Goal: Information Seeking & Learning: Learn about a topic

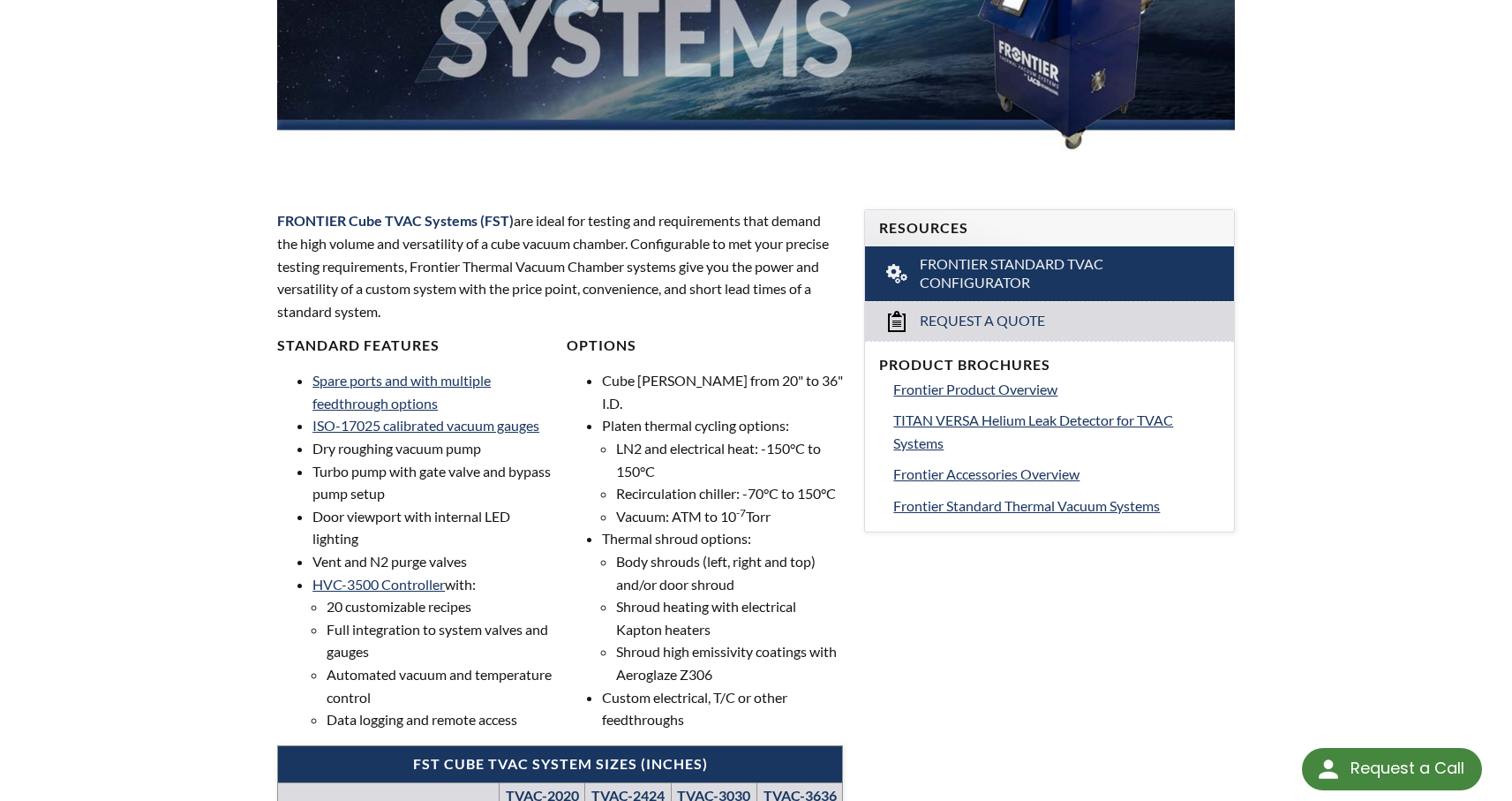
scroll to position [413, 0]
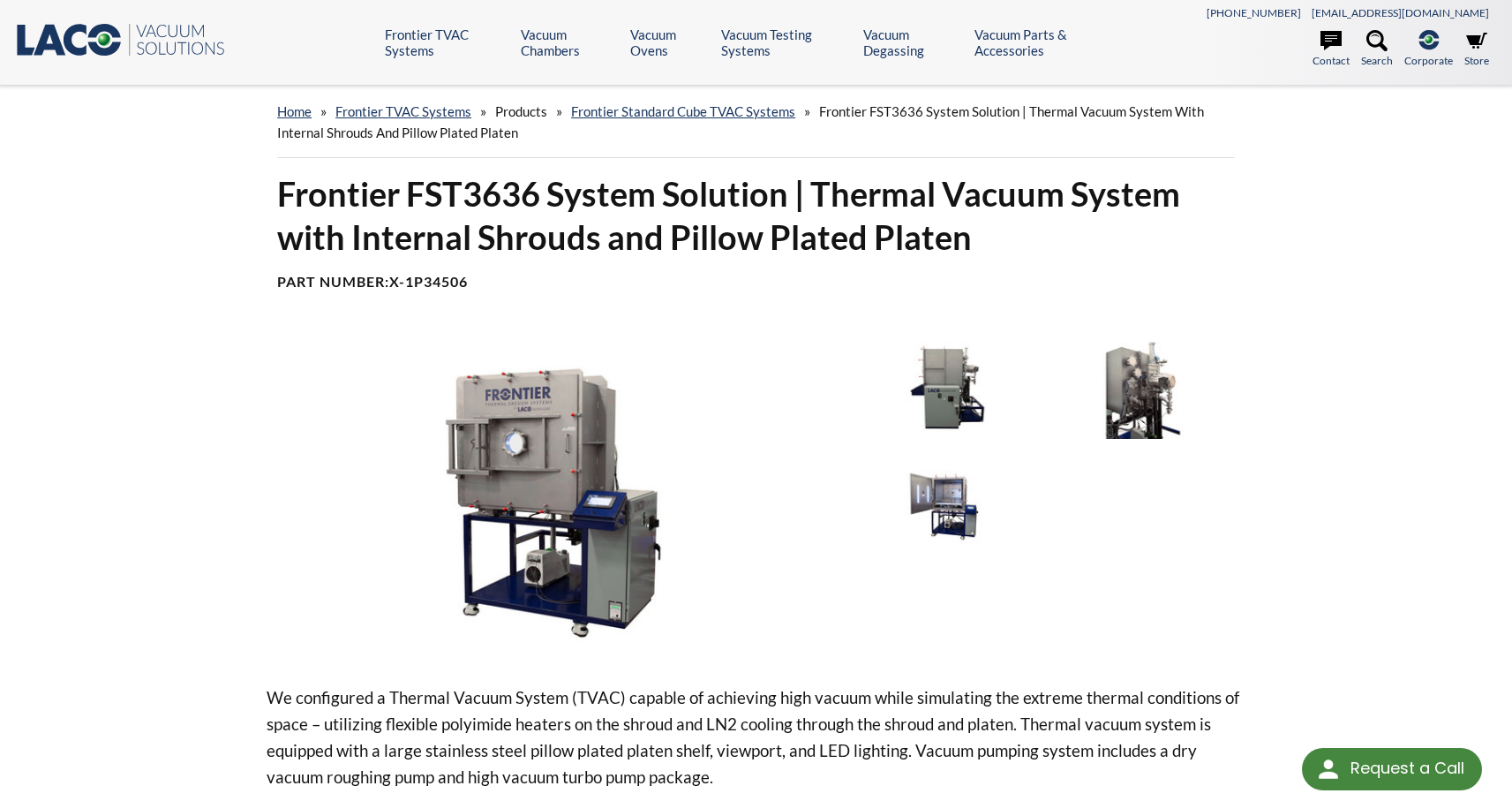
click at [948, 387] on img at bounding box center [946, 386] width 187 height 105
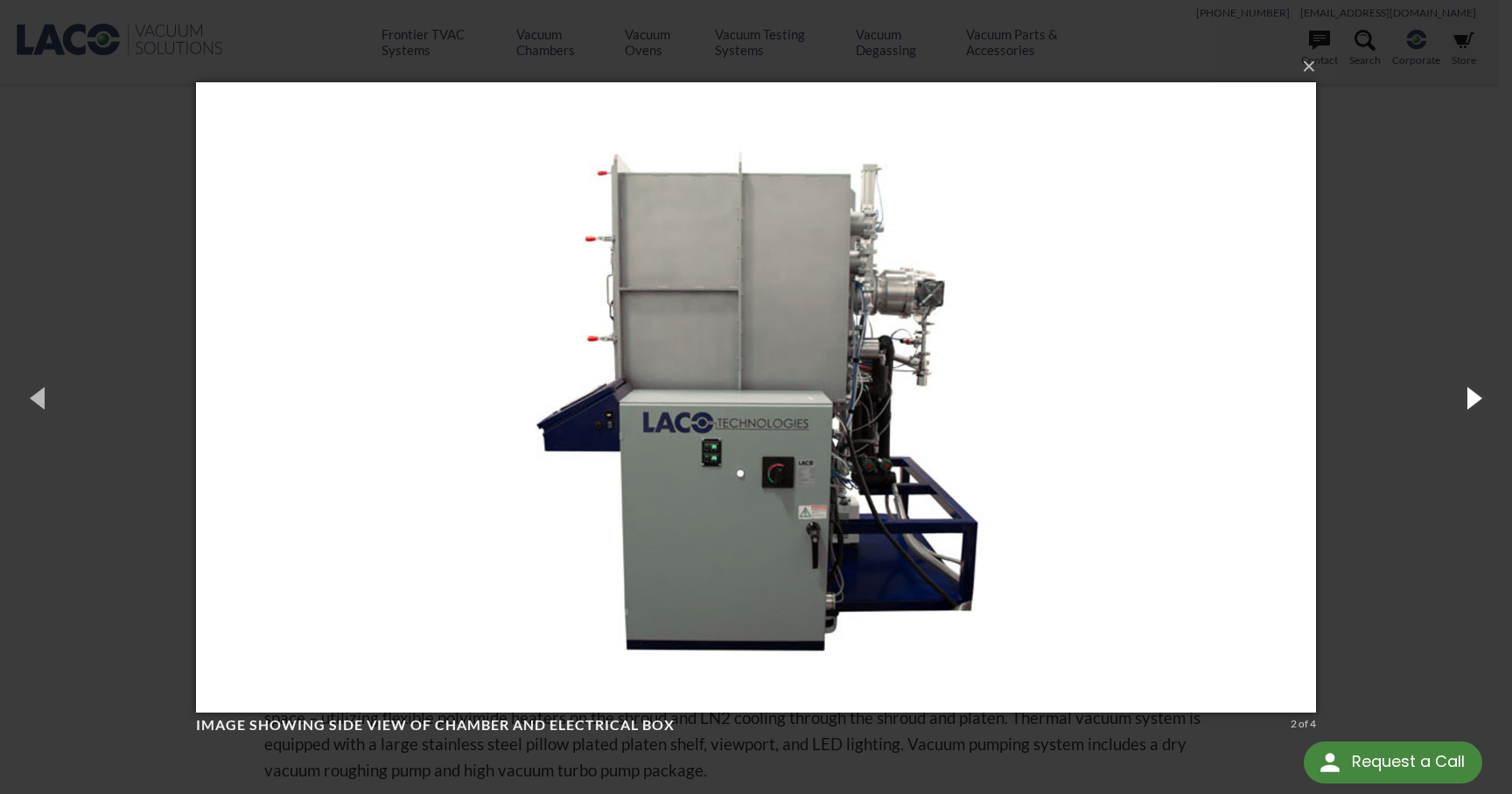
click at [1475, 400] on button "button" at bounding box center [1473, 397] width 79 height 96
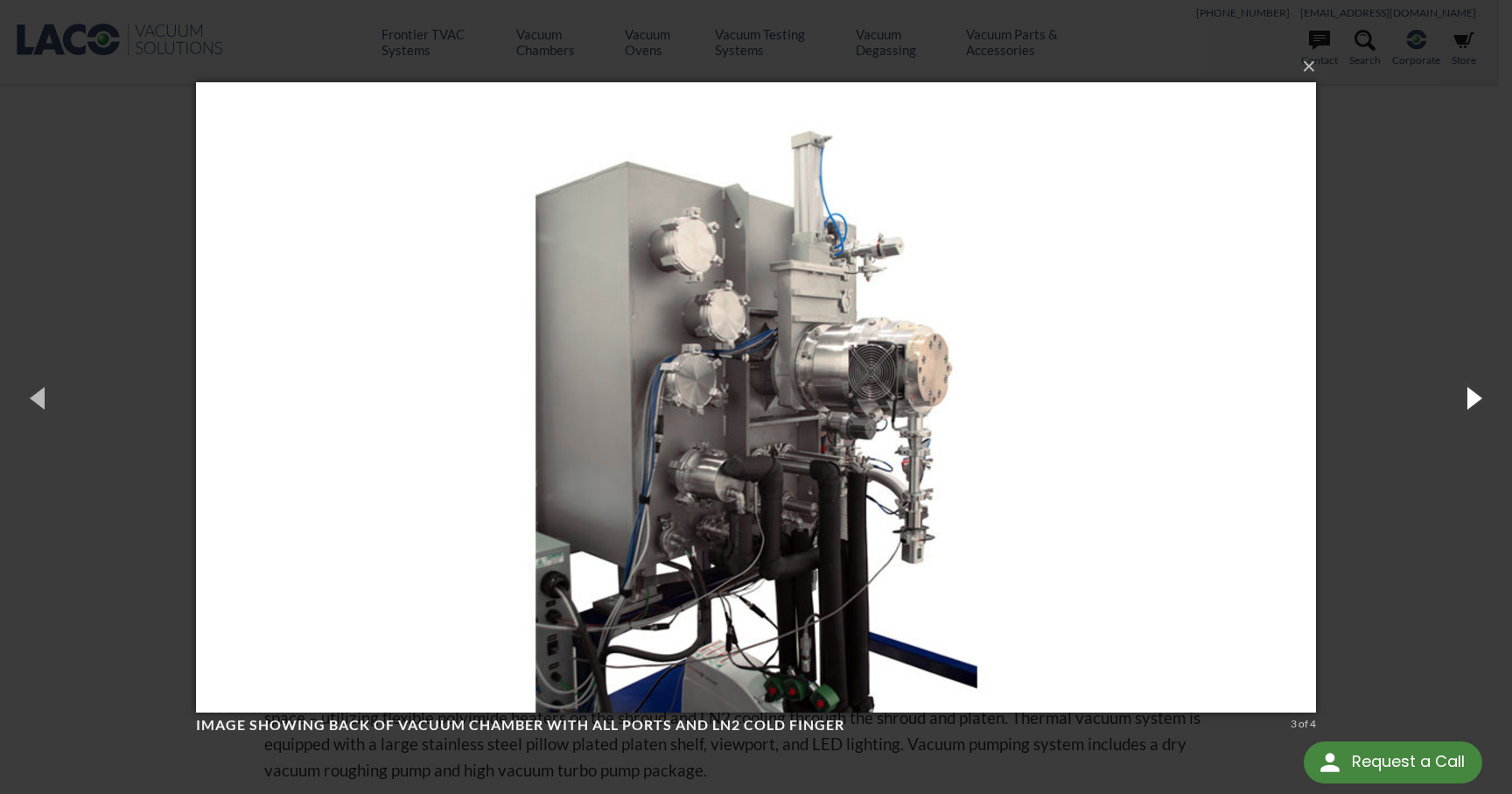
click at [1475, 400] on button "button" at bounding box center [1473, 397] width 79 height 96
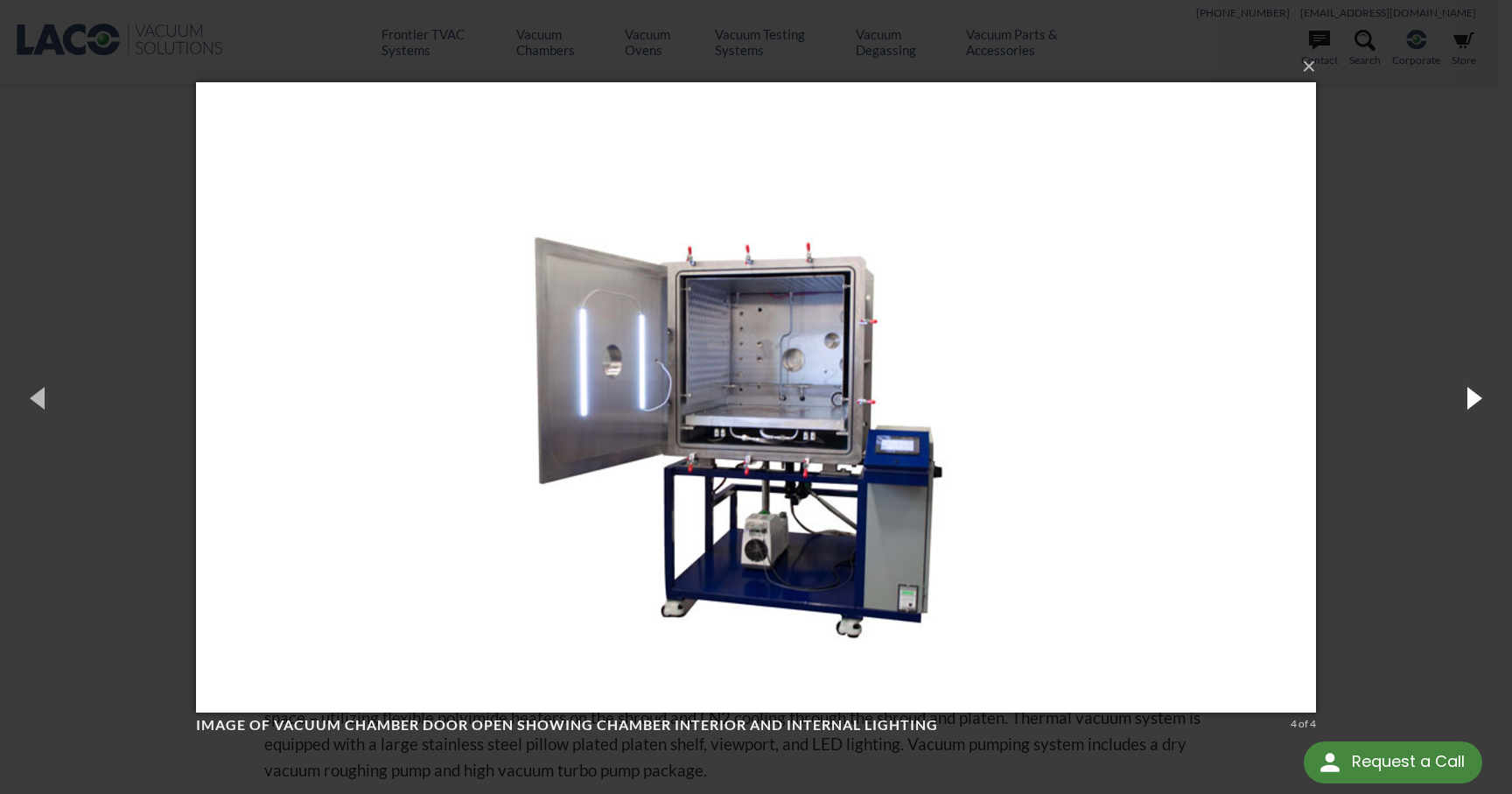
click at [1475, 400] on button "button" at bounding box center [1473, 397] width 79 height 96
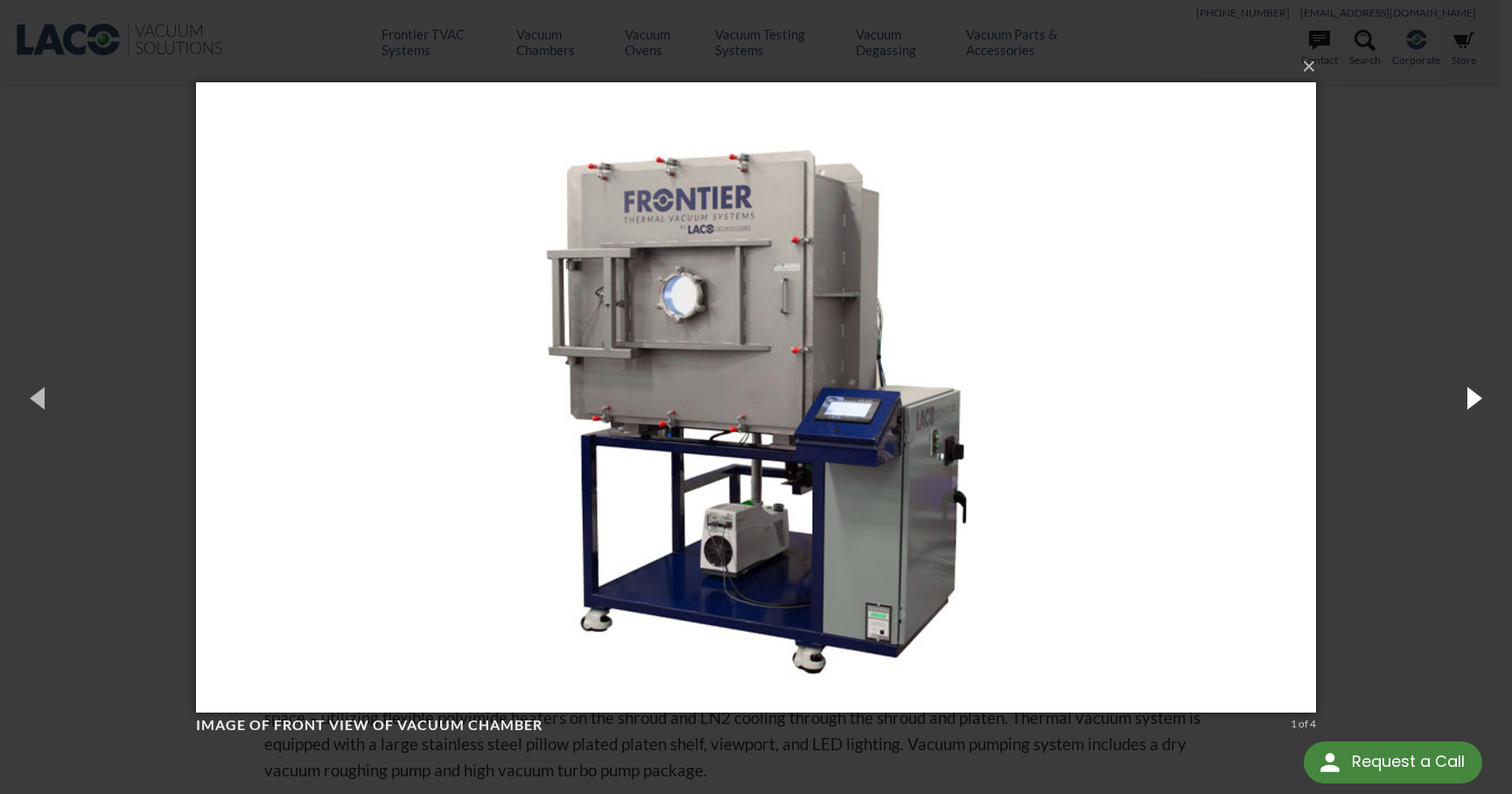
click at [1475, 400] on button "button" at bounding box center [1473, 397] width 79 height 96
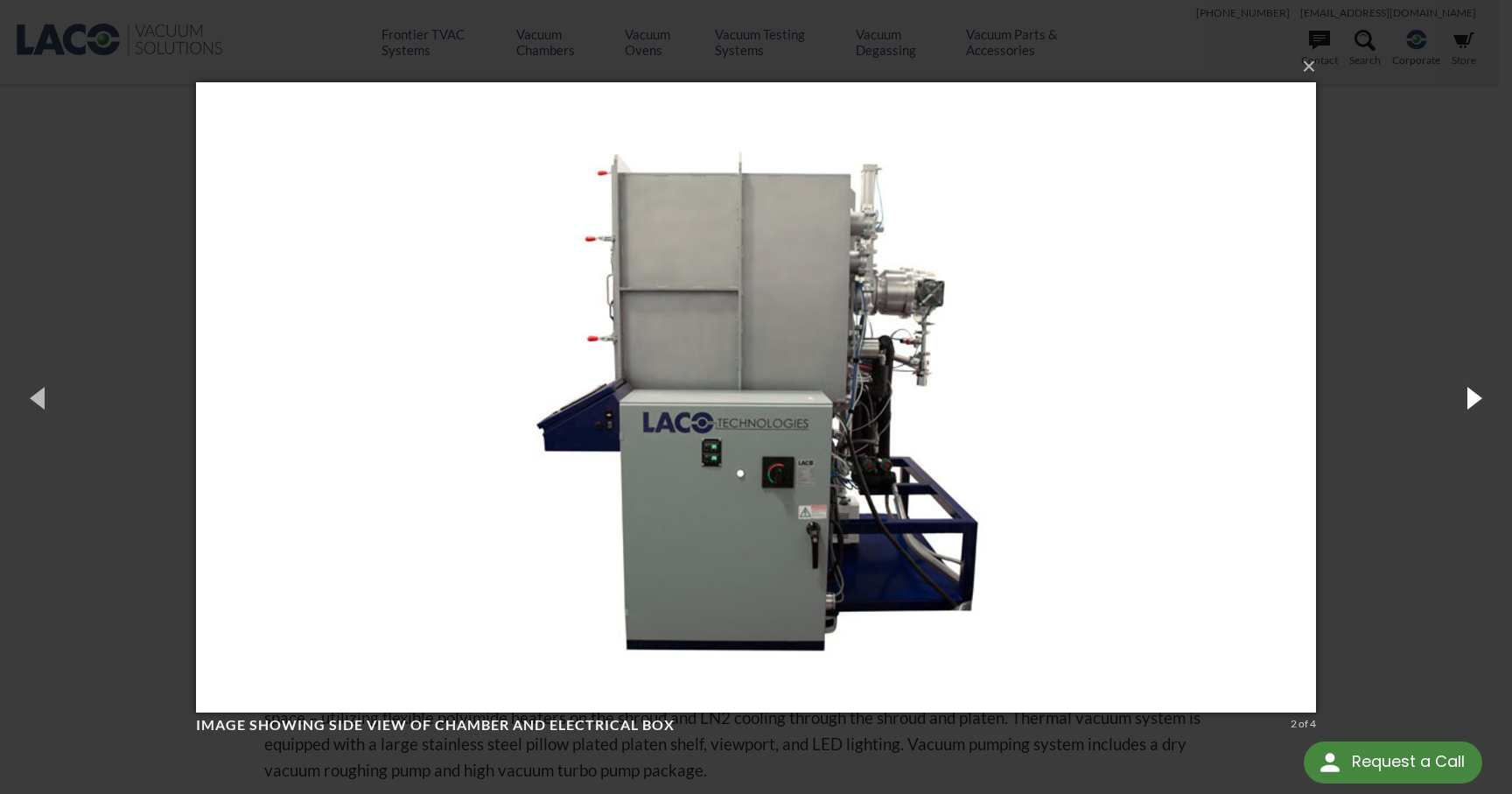
click at [1475, 400] on button "button" at bounding box center [1473, 397] width 79 height 96
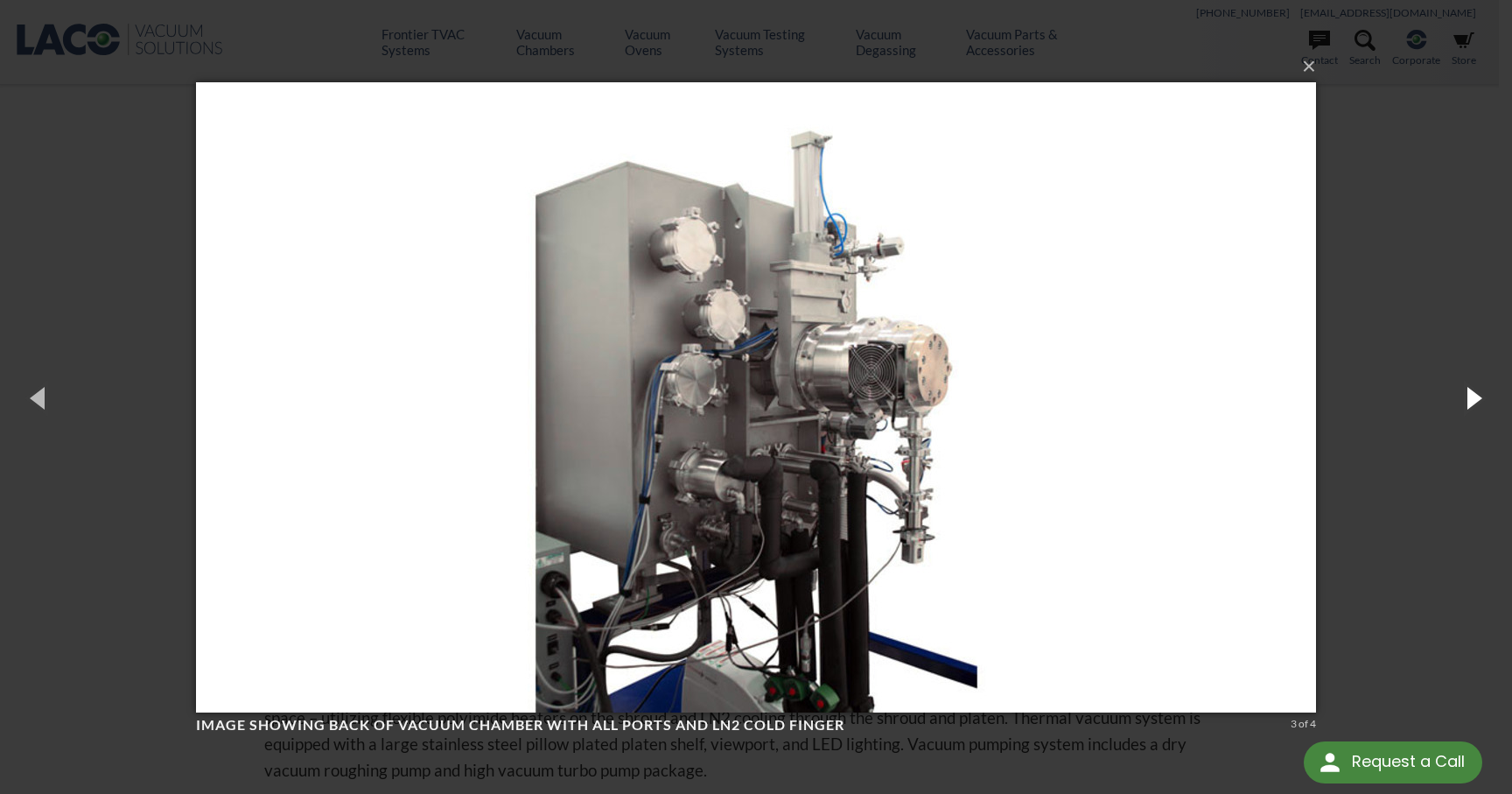
click at [1475, 400] on button "button" at bounding box center [1473, 397] width 79 height 96
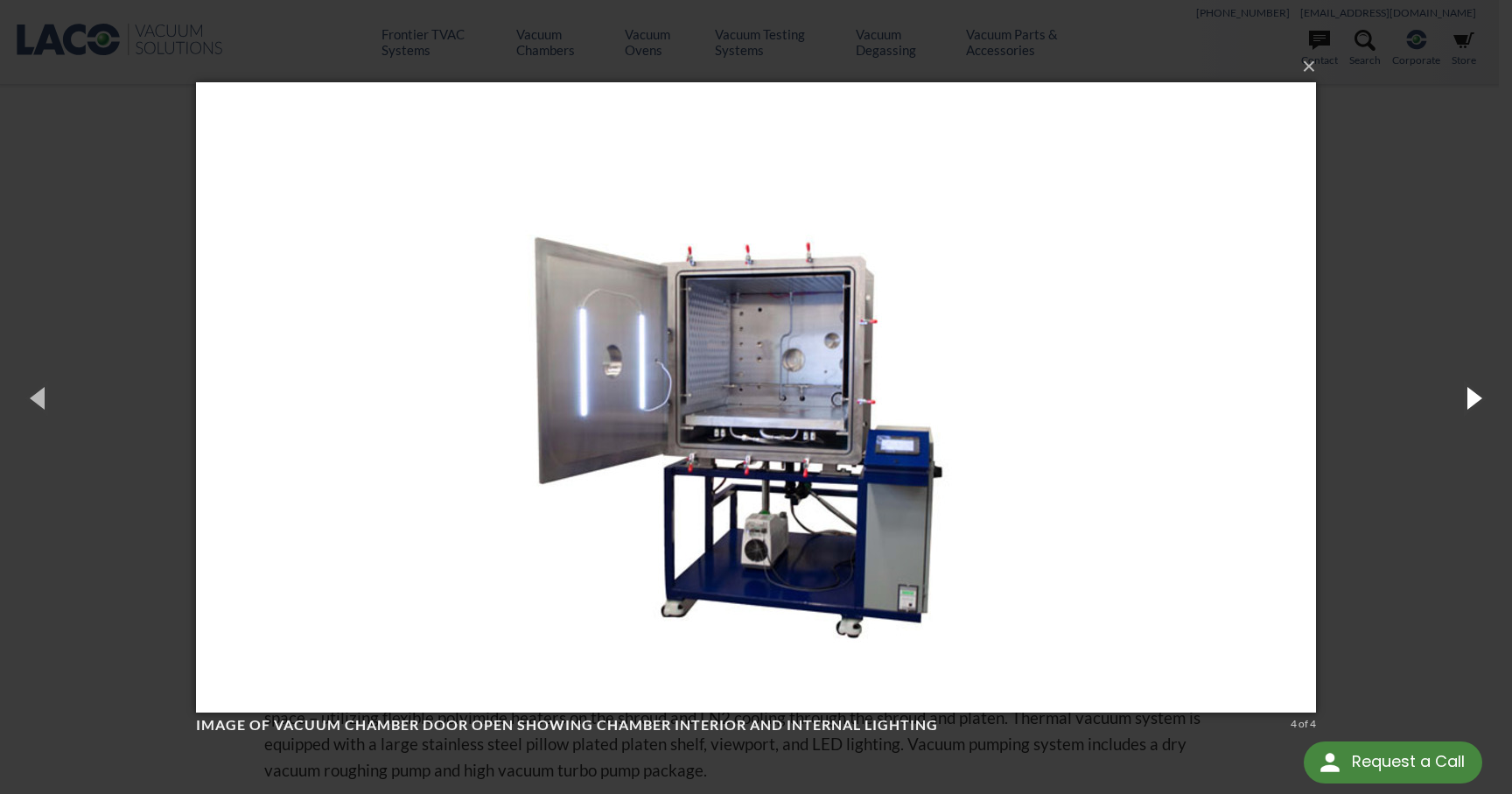
click at [1475, 400] on button "button" at bounding box center [1473, 397] width 79 height 96
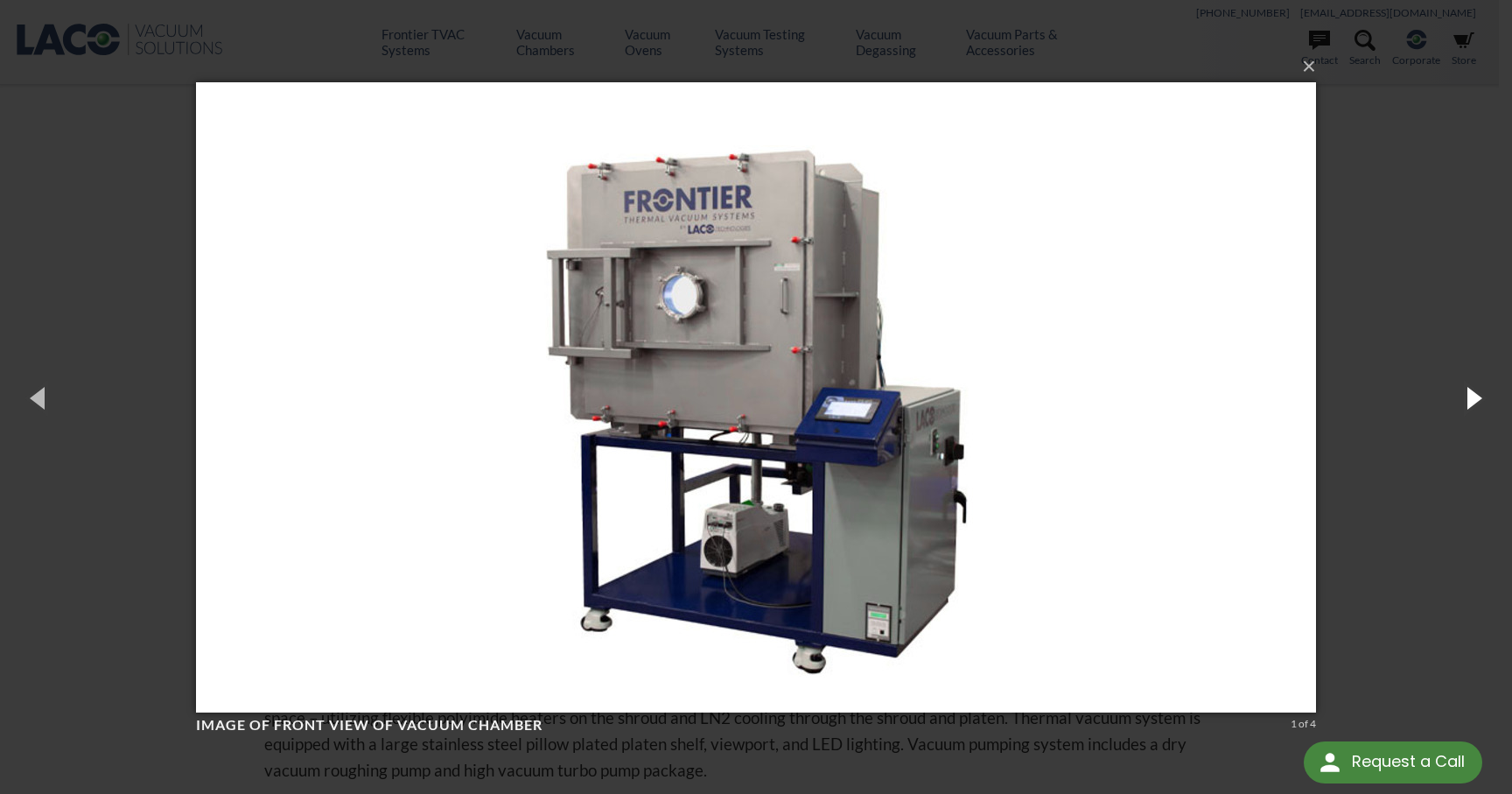
click at [1475, 400] on button "button" at bounding box center [1473, 397] width 79 height 96
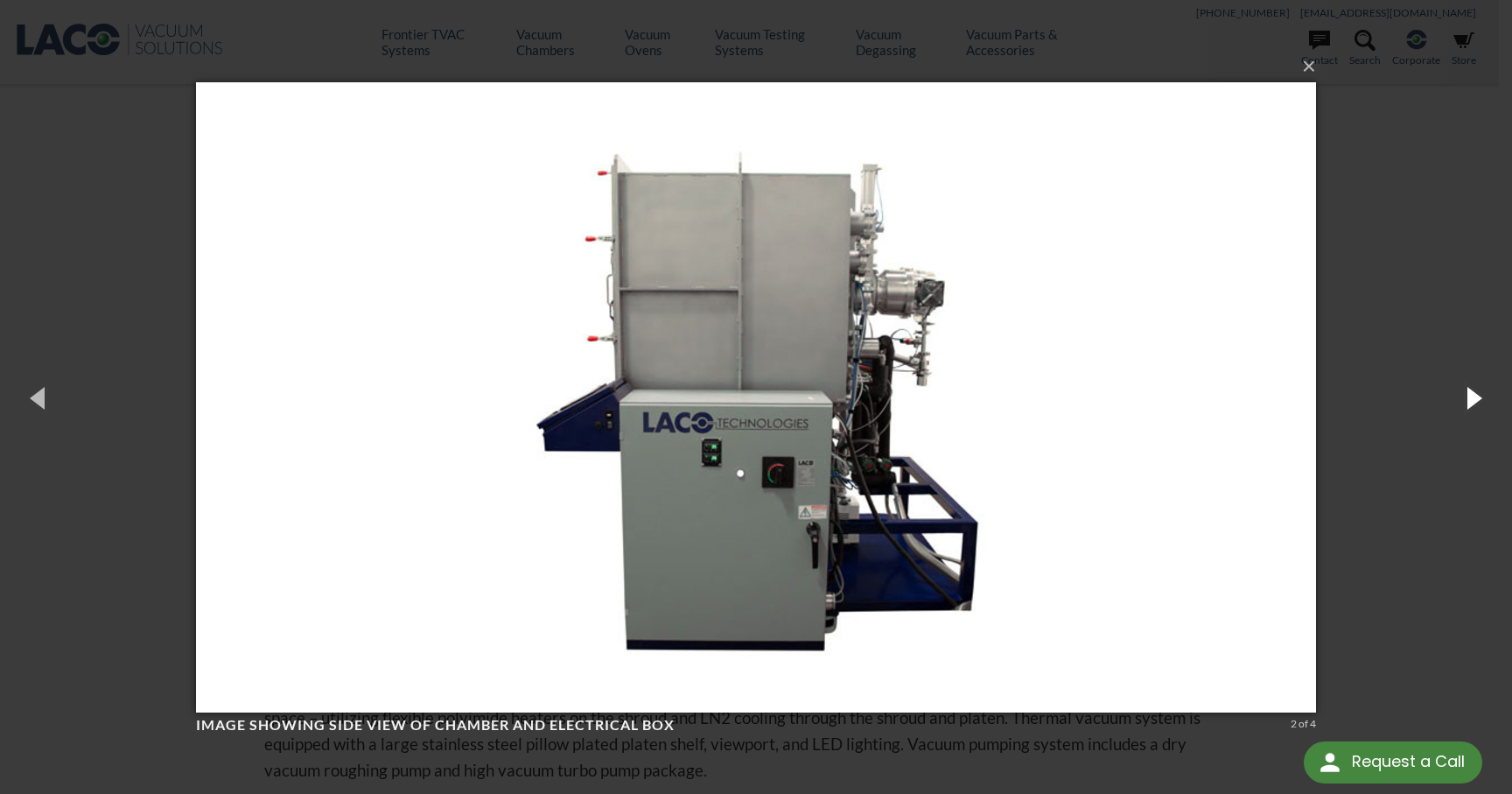
click at [1475, 400] on button "button" at bounding box center [1473, 397] width 79 height 96
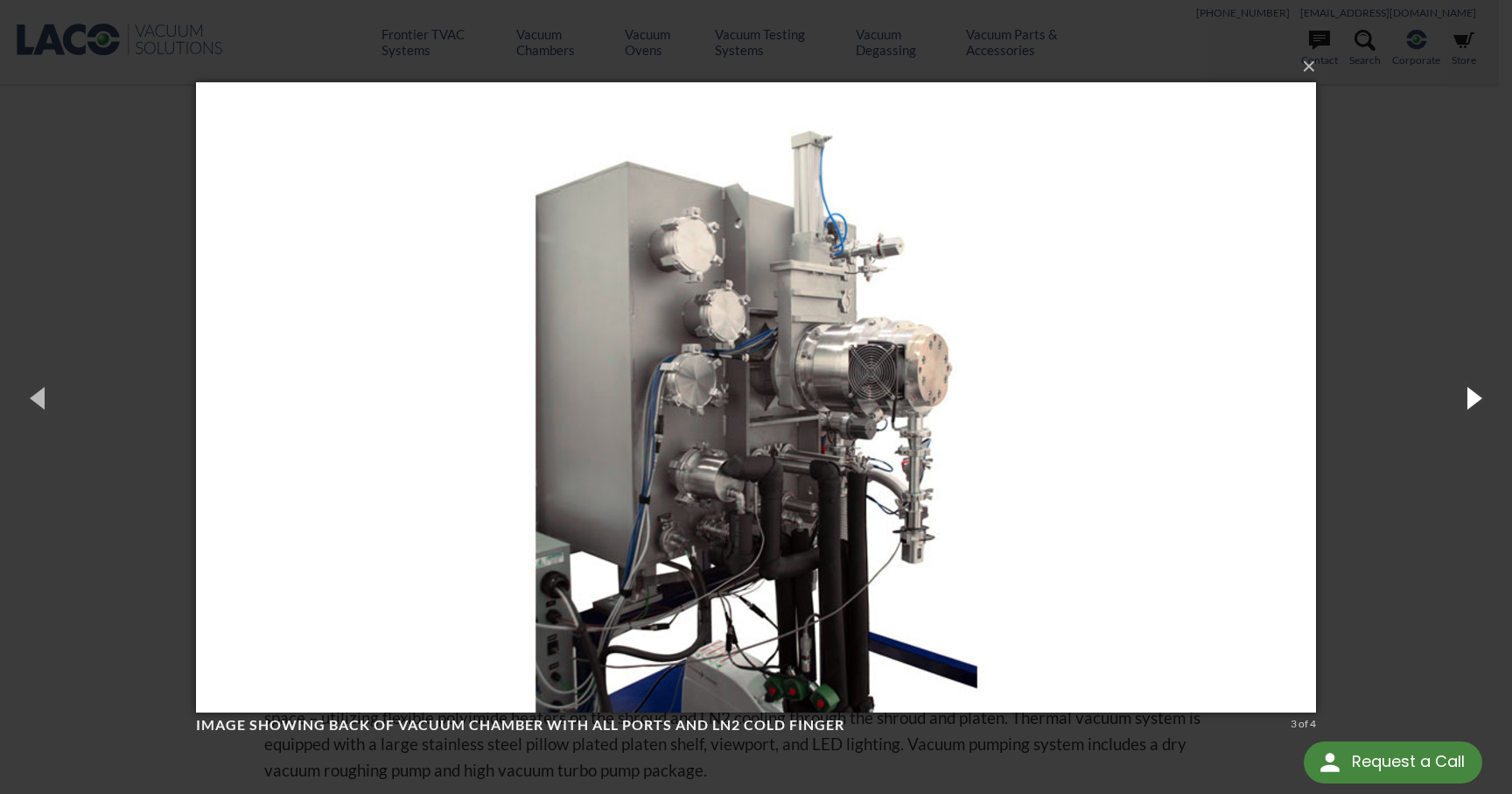
click at [1475, 400] on button "button" at bounding box center [1473, 397] width 79 height 96
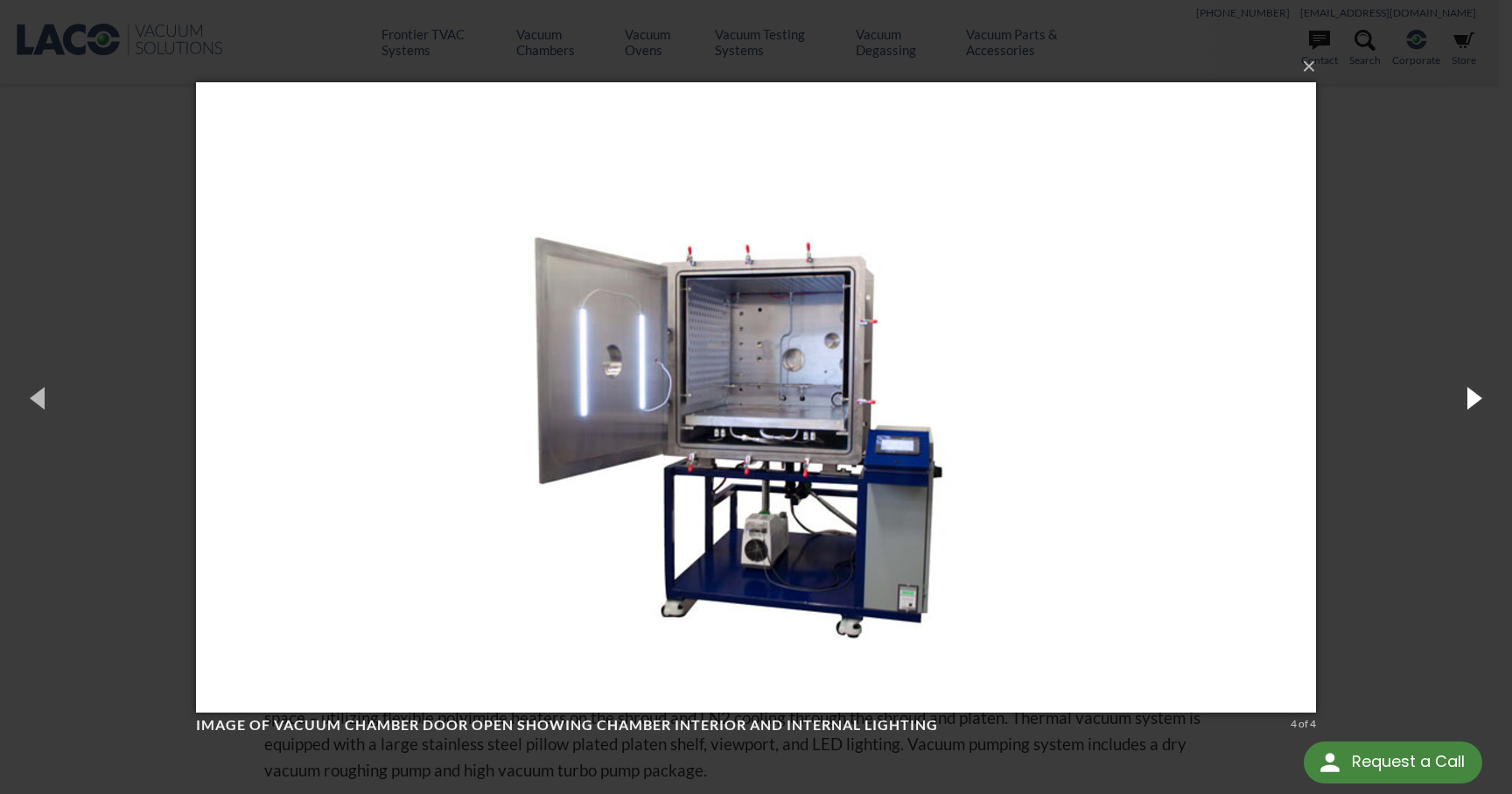
click at [1475, 400] on button "button" at bounding box center [1473, 397] width 79 height 96
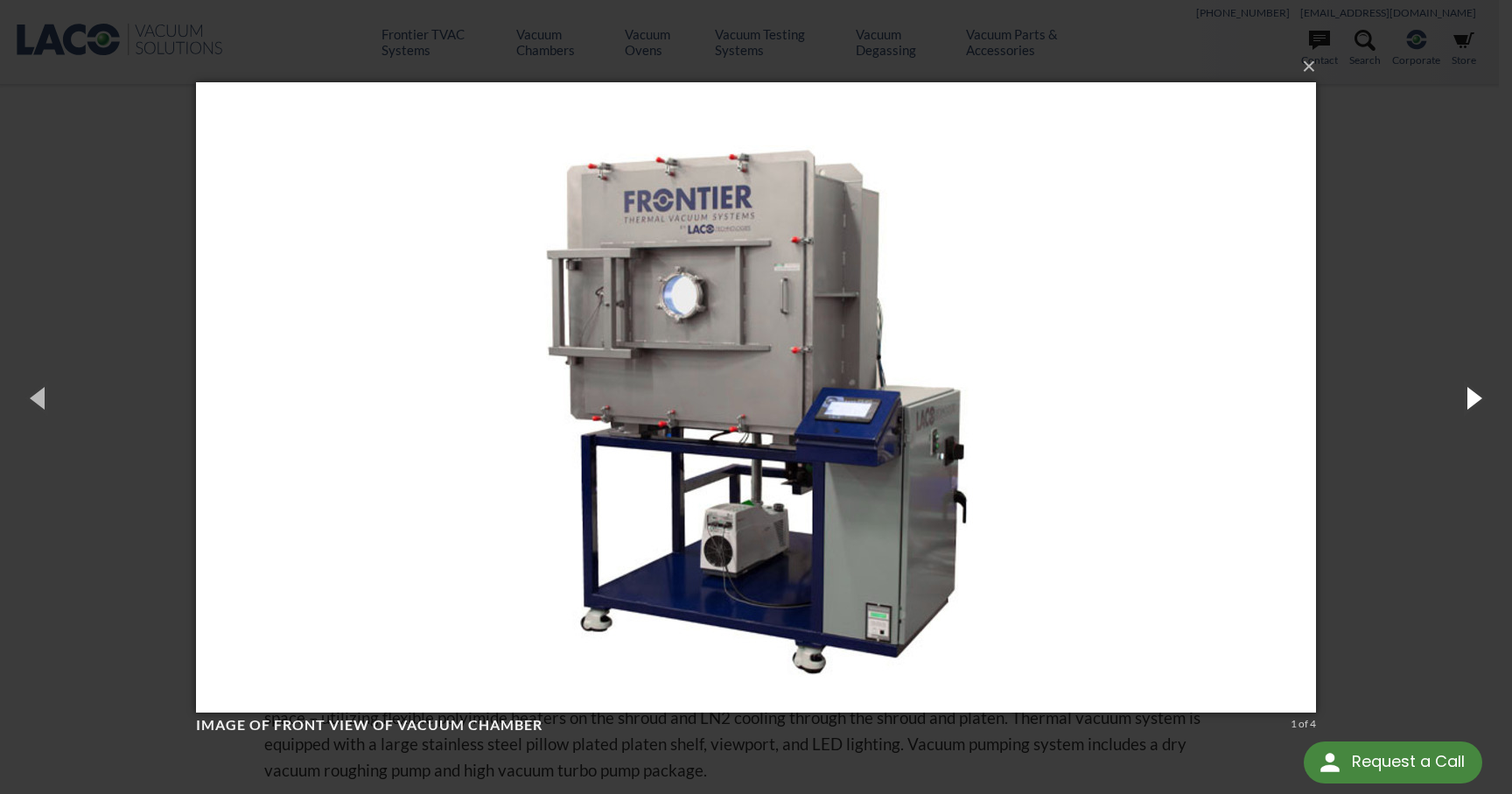
click at [1475, 400] on button "button" at bounding box center [1473, 397] width 79 height 96
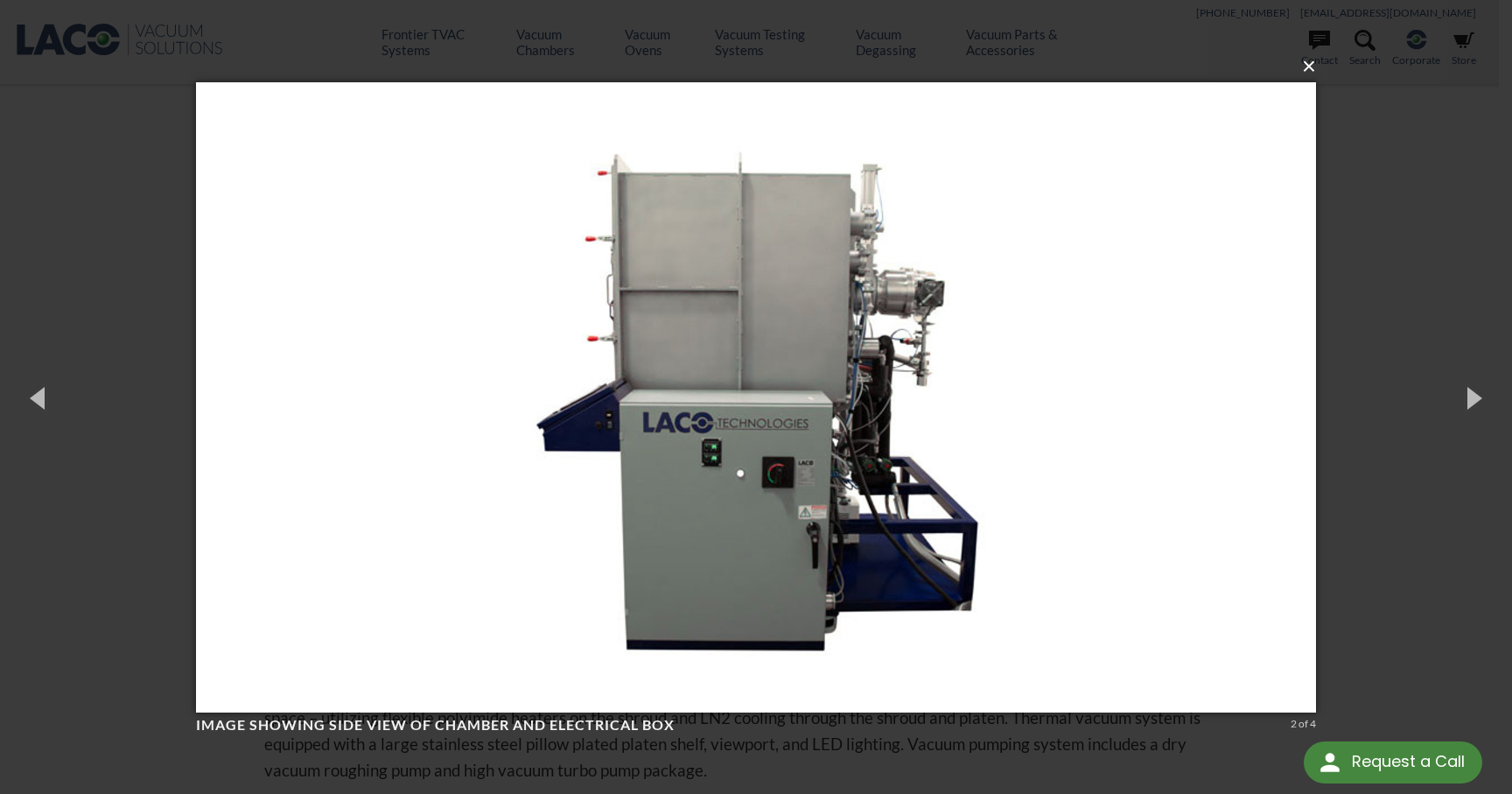
click at [1316, 72] on button "×" at bounding box center [761, 66] width 1121 height 38
